Goal: Find contact information: Find contact information

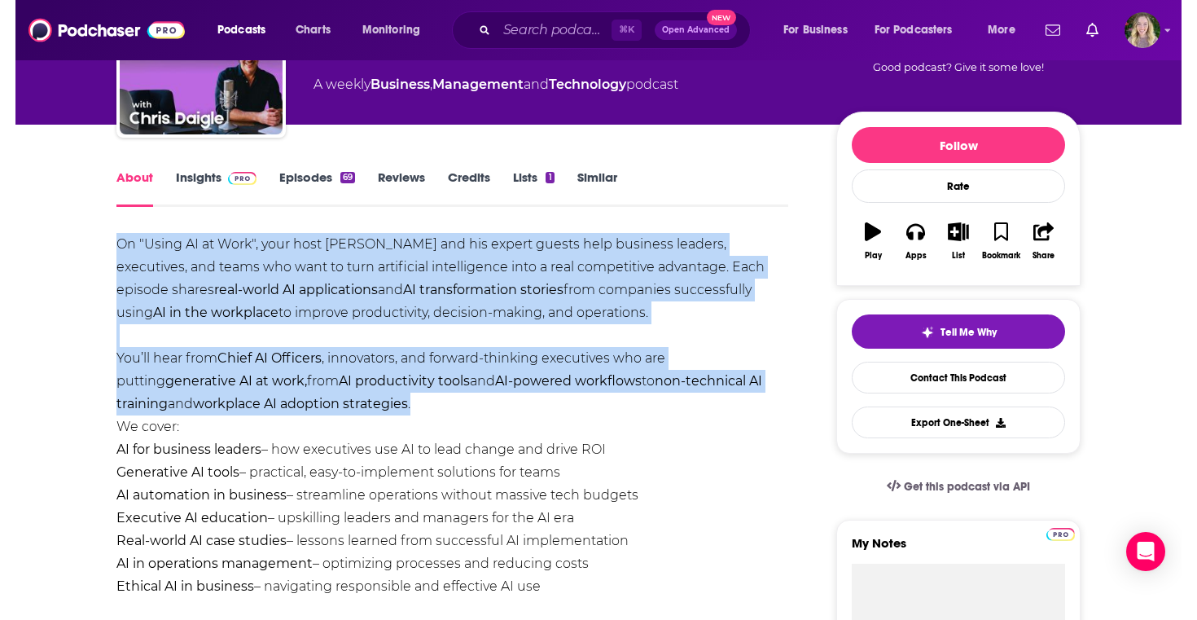
scroll to position [138, 0]
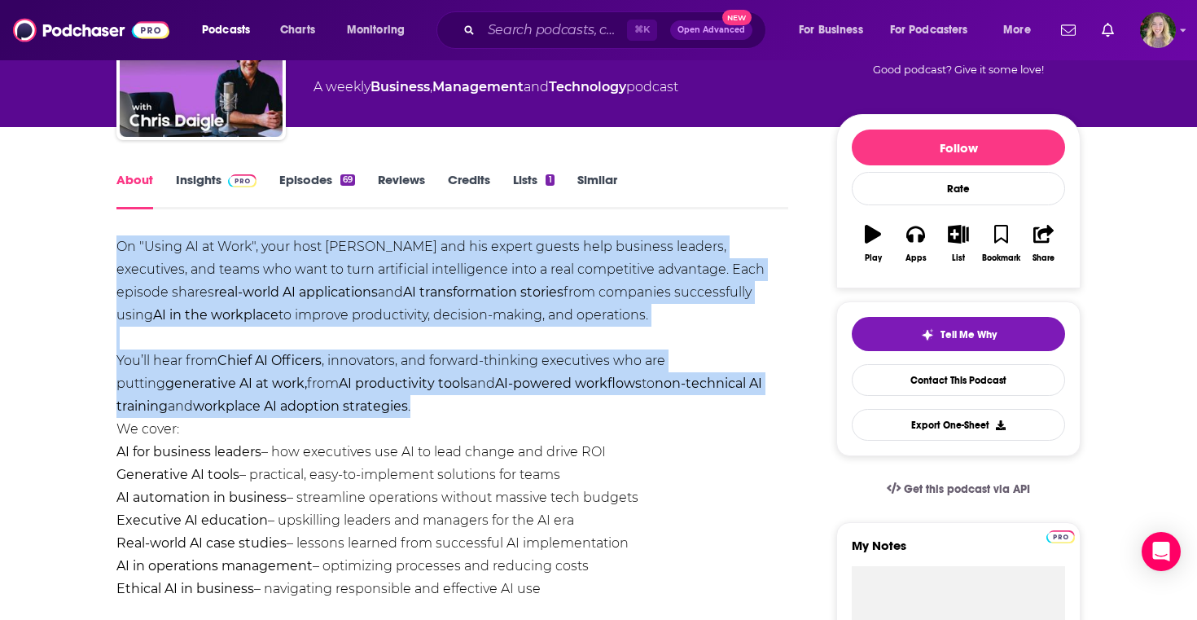
click at [384, 372] on div "On "Using AI at Work", your host [PERSON_NAME] and his expert guests help busin…" at bounding box center [452, 520] width 672 height 570
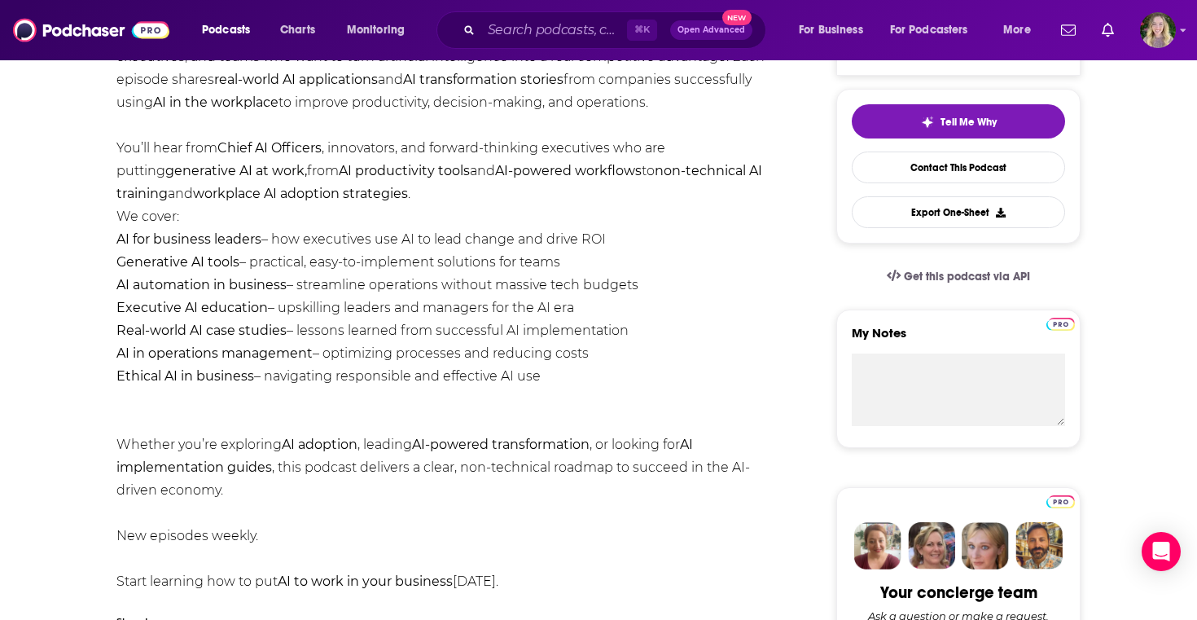
scroll to position [0, 0]
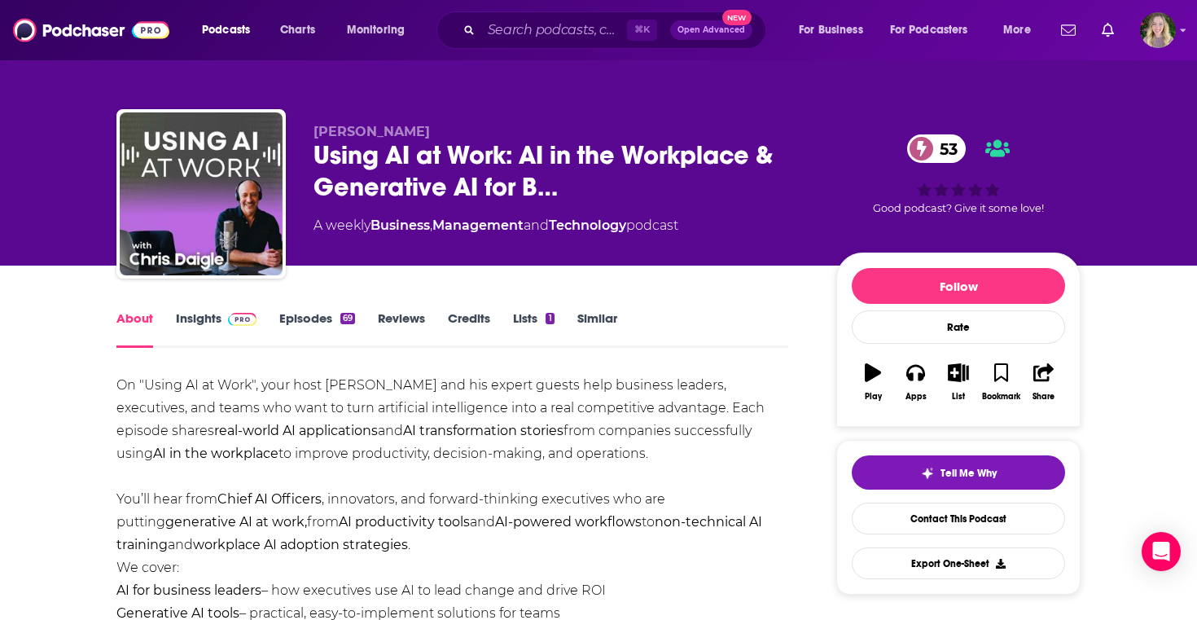
click at [205, 315] on link "Insights" at bounding box center [216, 328] width 81 height 37
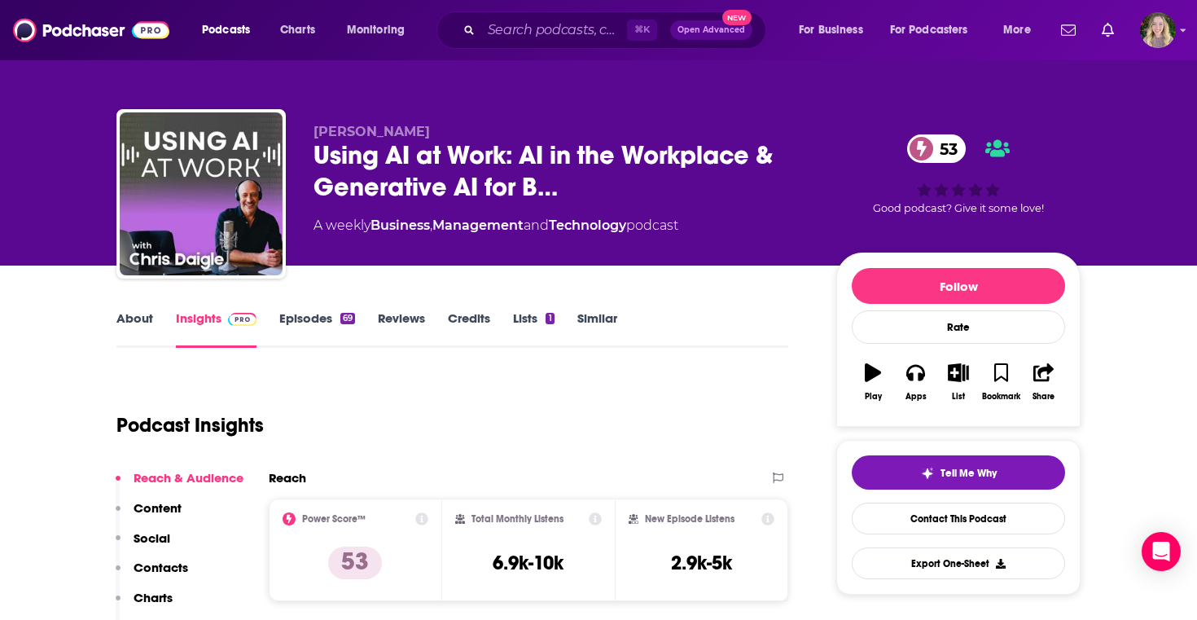
click at [327, 314] on link "Episodes 69" at bounding box center [317, 328] width 76 height 37
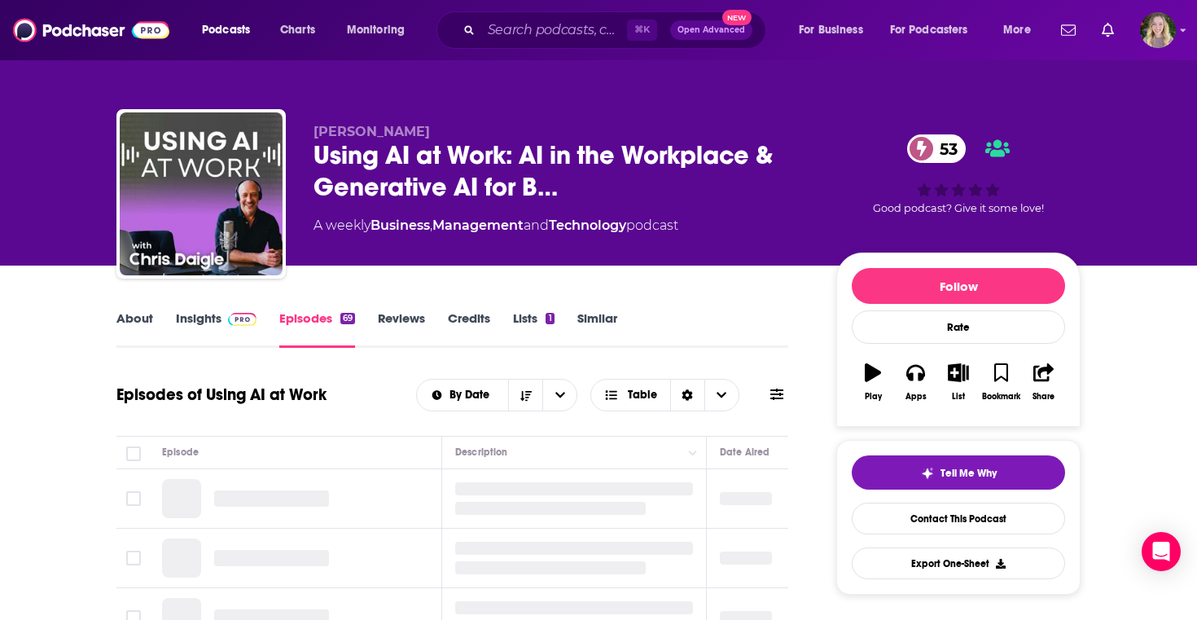
click at [228, 323] on img at bounding box center [242, 319] width 29 height 13
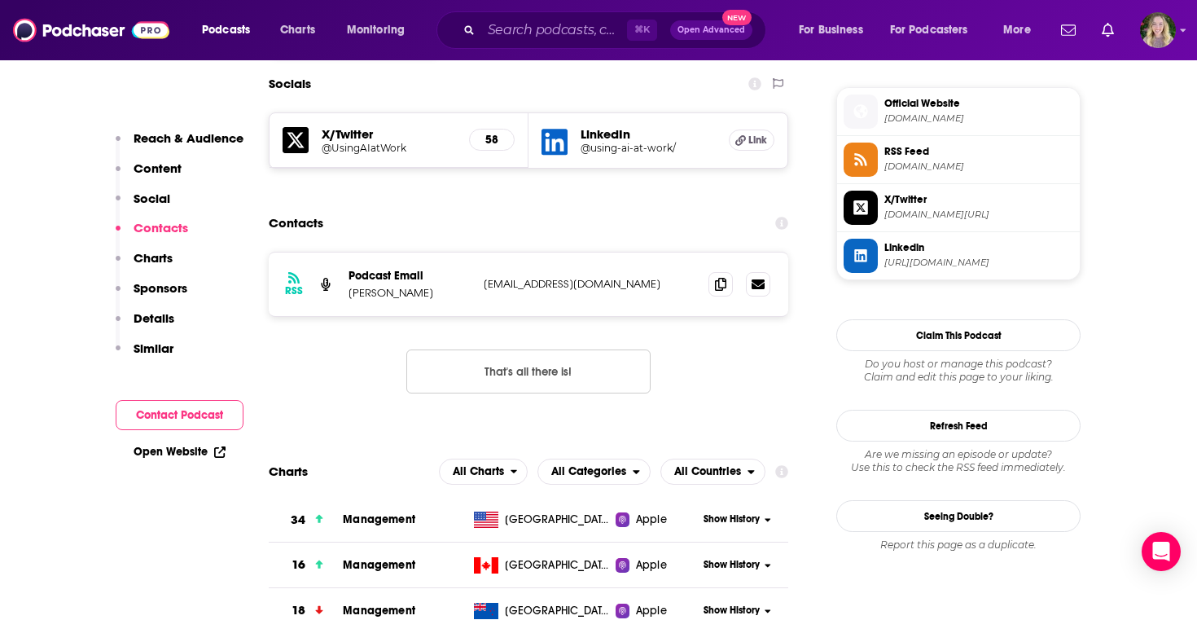
scroll to position [1445, 0]
click at [467, 268] on p "Podcast Email" at bounding box center [410, 275] width 122 height 14
click at [546, 252] on div "RSS Podcast Email [PERSON_NAME] [EMAIL_ADDRESS][DOMAIN_NAME] [EMAIL_ADDRESS][DO…" at bounding box center [529, 284] width 520 height 64
drag, startPoint x: 428, startPoint y: 208, endPoint x: 344, endPoint y: 208, distance: 84.7
click at [345, 252] on div "RSS Podcast Email [PERSON_NAME] [EMAIL_ADDRESS][DOMAIN_NAME] [EMAIL_ADDRESS][DO…" at bounding box center [529, 284] width 520 height 64
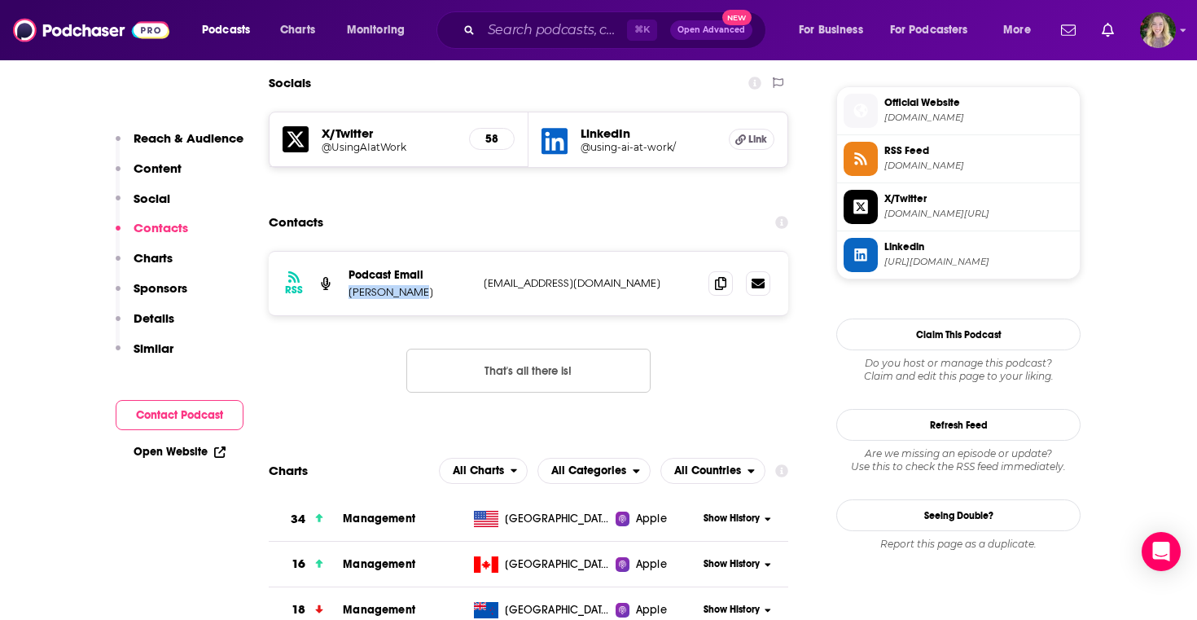
copy p "[PERSON_NAME]"
copy p "[EMAIL_ADDRESS][DOMAIN_NAME]"
drag, startPoint x: 608, startPoint y: 199, endPoint x: 481, endPoint y: 199, distance: 127.1
click at [481, 252] on div "RSS Podcast Email [PERSON_NAME] [EMAIL_ADDRESS][DOMAIN_NAME] [EMAIL_ADDRESS][DO…" at bounding box center [529, 284] width 520 height 64
